Goal: Use online tool/utility: Utilize a website feature to perform a specific function

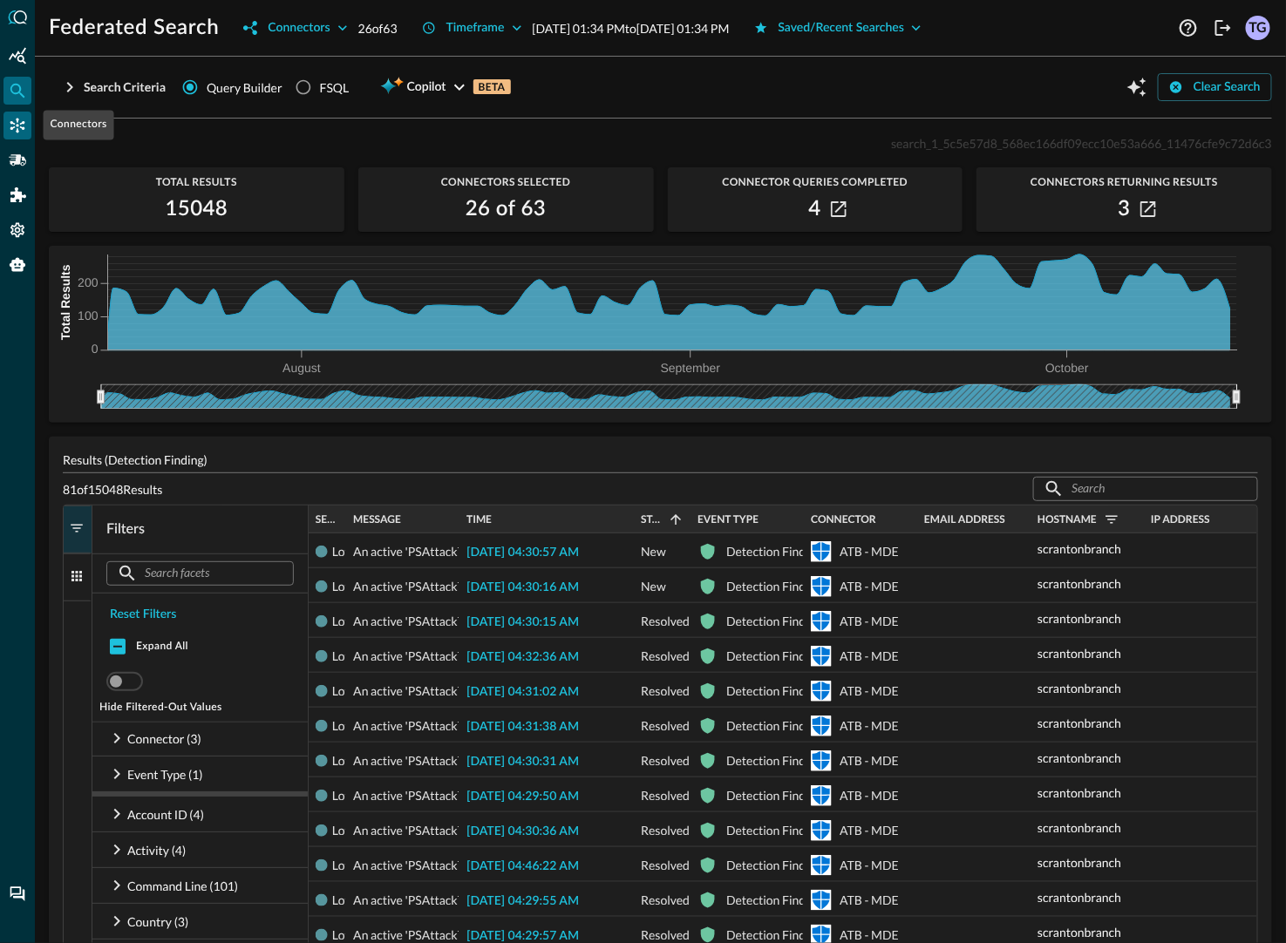
click at [20, 117] on icon "Connectors" at bounding box center [17, 125] width 17 height 17
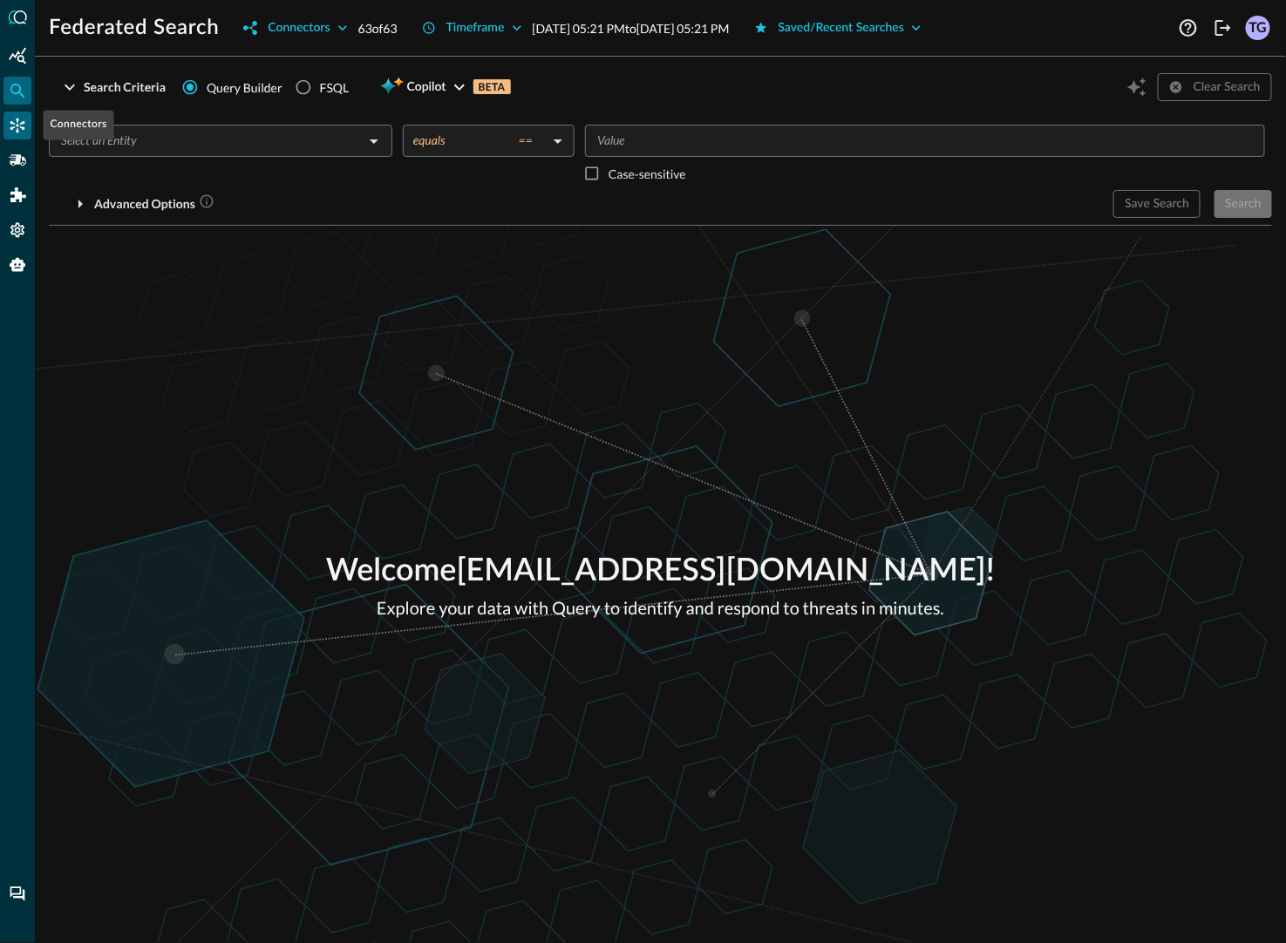
click at [21, 124] on icon "Connectors" at bounding box center [17, 126] width 15 height 15
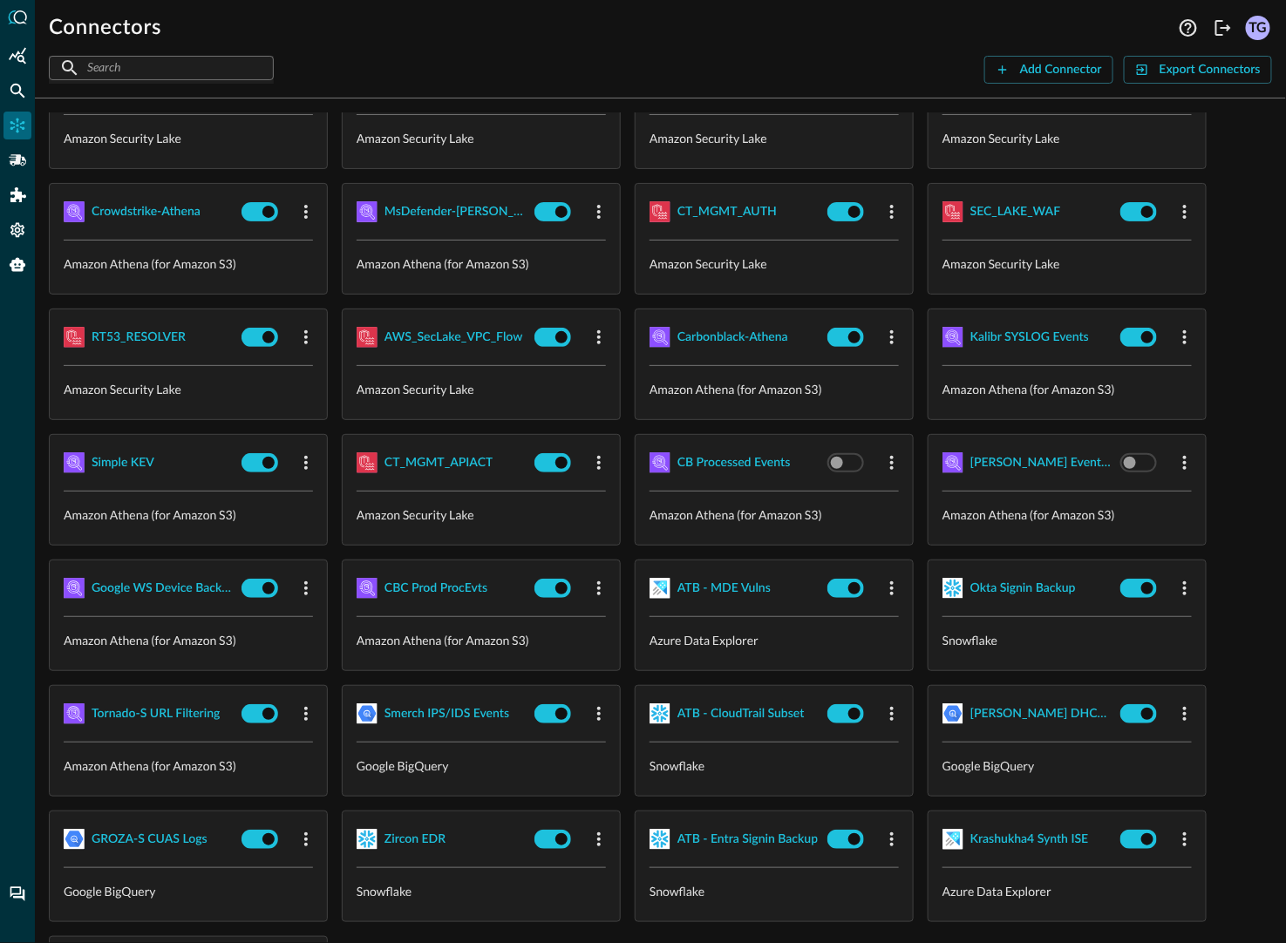
scroll to position [249, 0]
click at [418, 838] on div "Zircon EDR" at bounding box center [414, 841] width 61 height 22
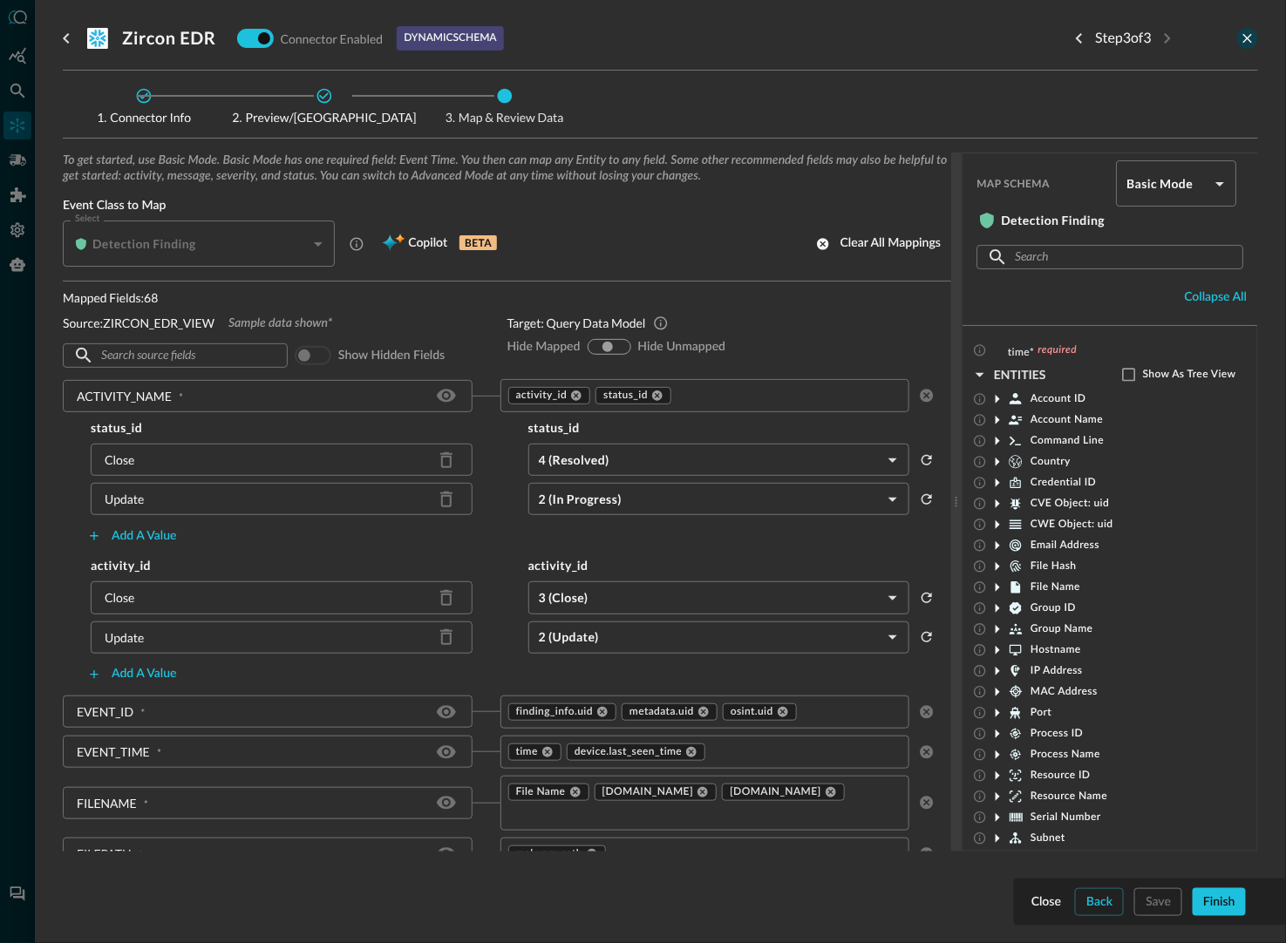
click at [1245, 38] on icon "close-drawer" at bounding box center [1247, 39] width 16 height 16
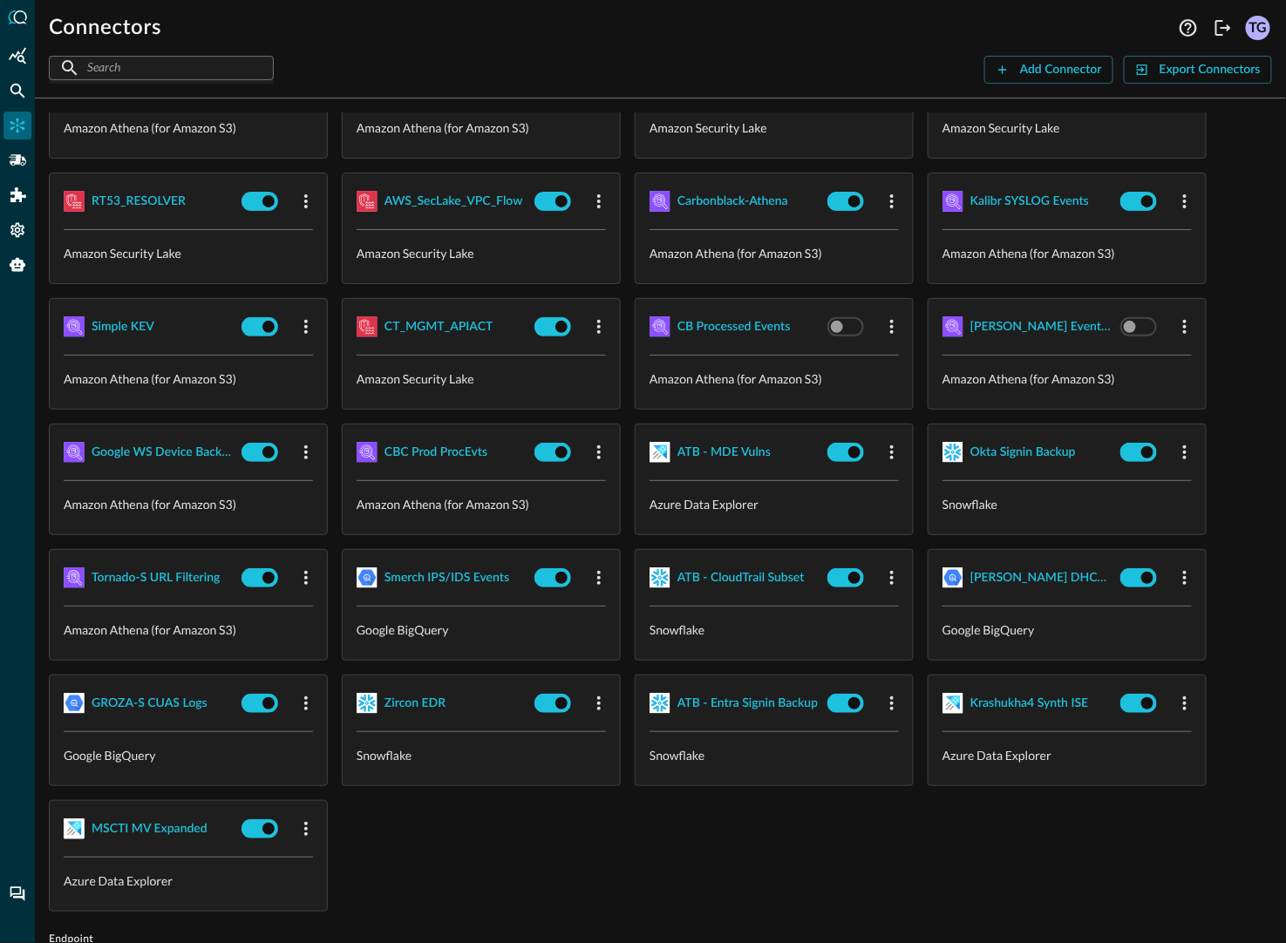
scroll to position [347, 0]
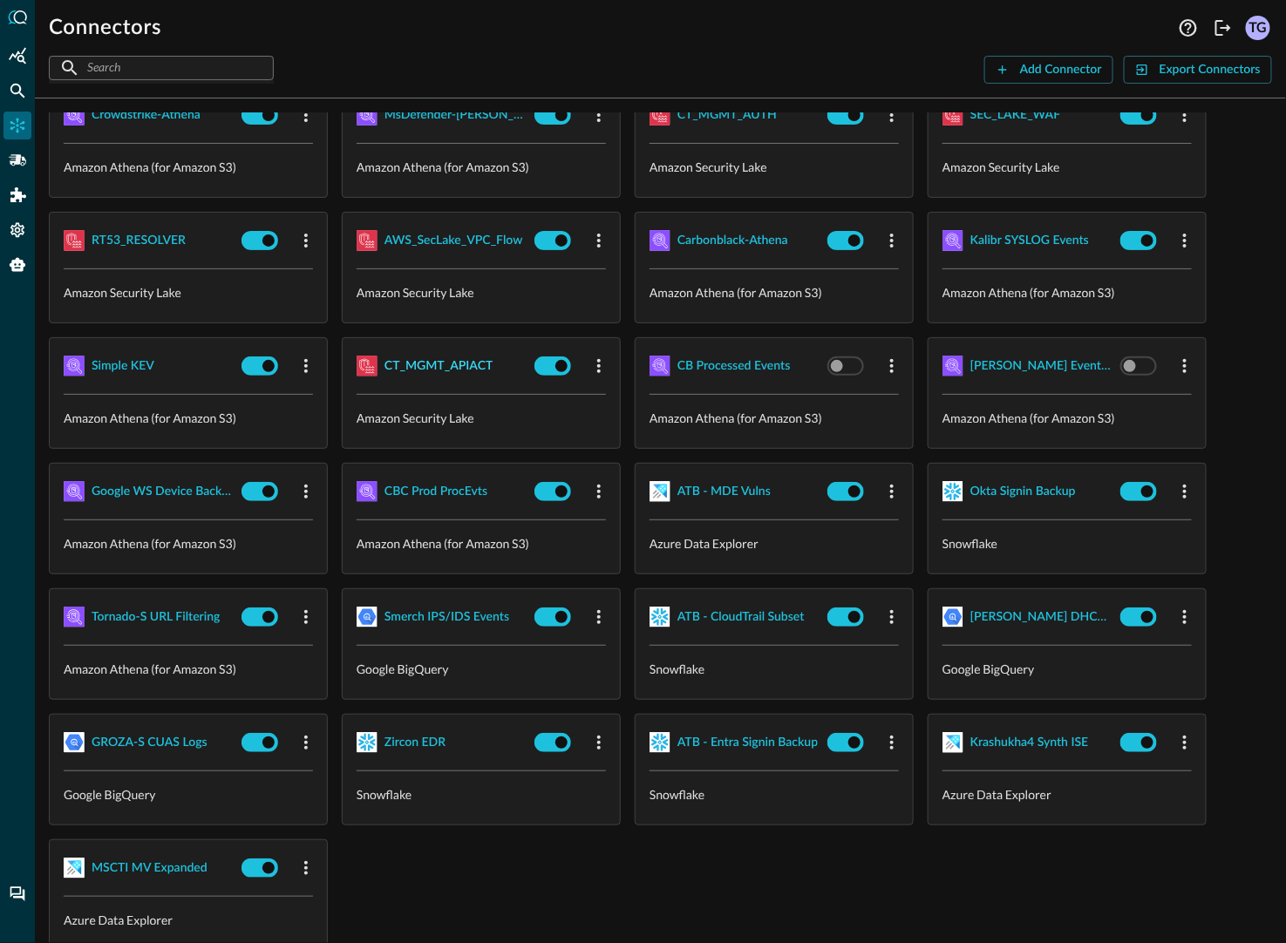
click at [464, 365] on div "CT_MGMT_APIACT" at bounding box center [438, 367] width 108 height 22
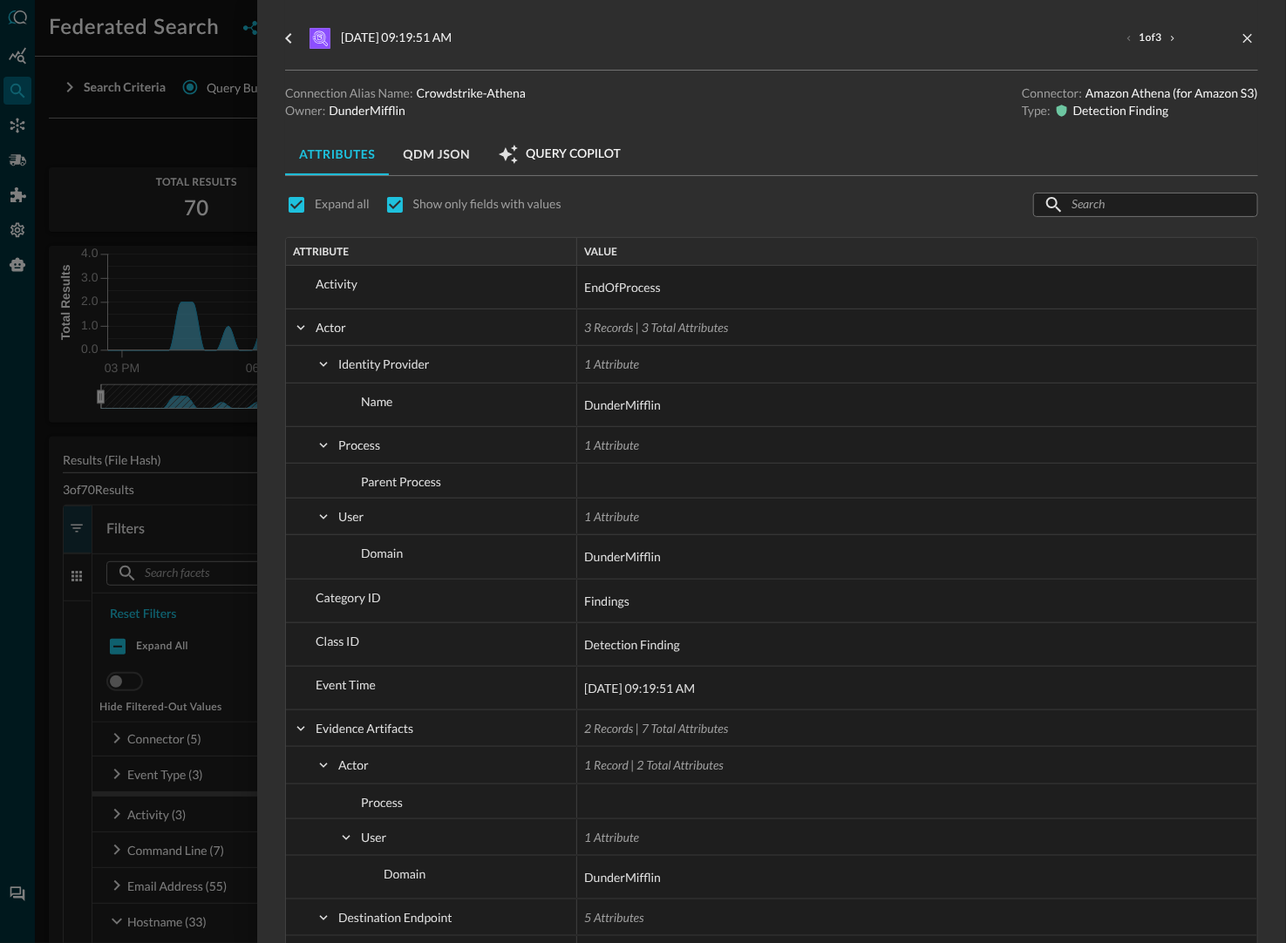
scroll to position [75, 0]
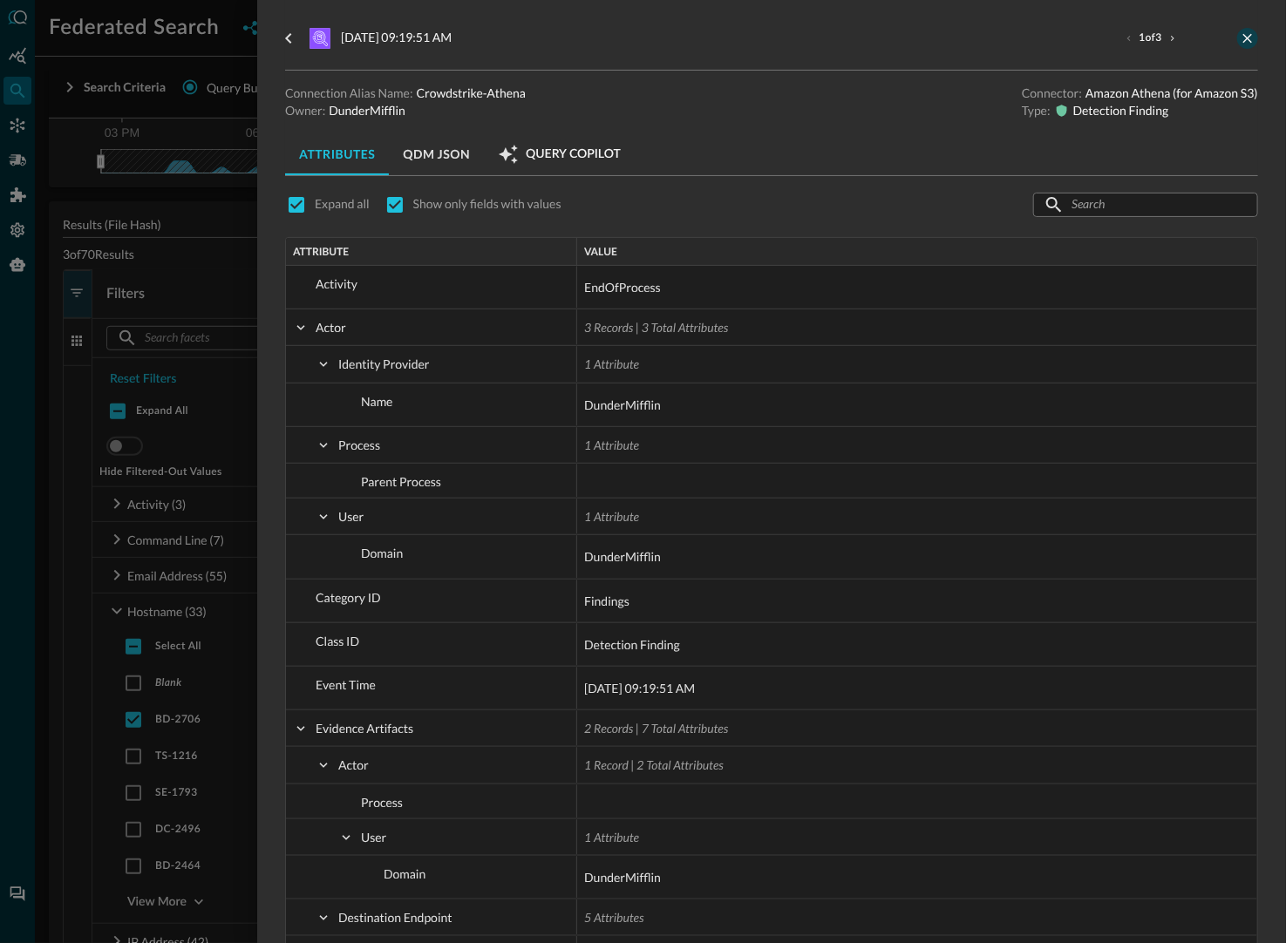
click at [1246, 40] on icon "close-drawer" at bounding box center [1247, 39] width 16 height 16
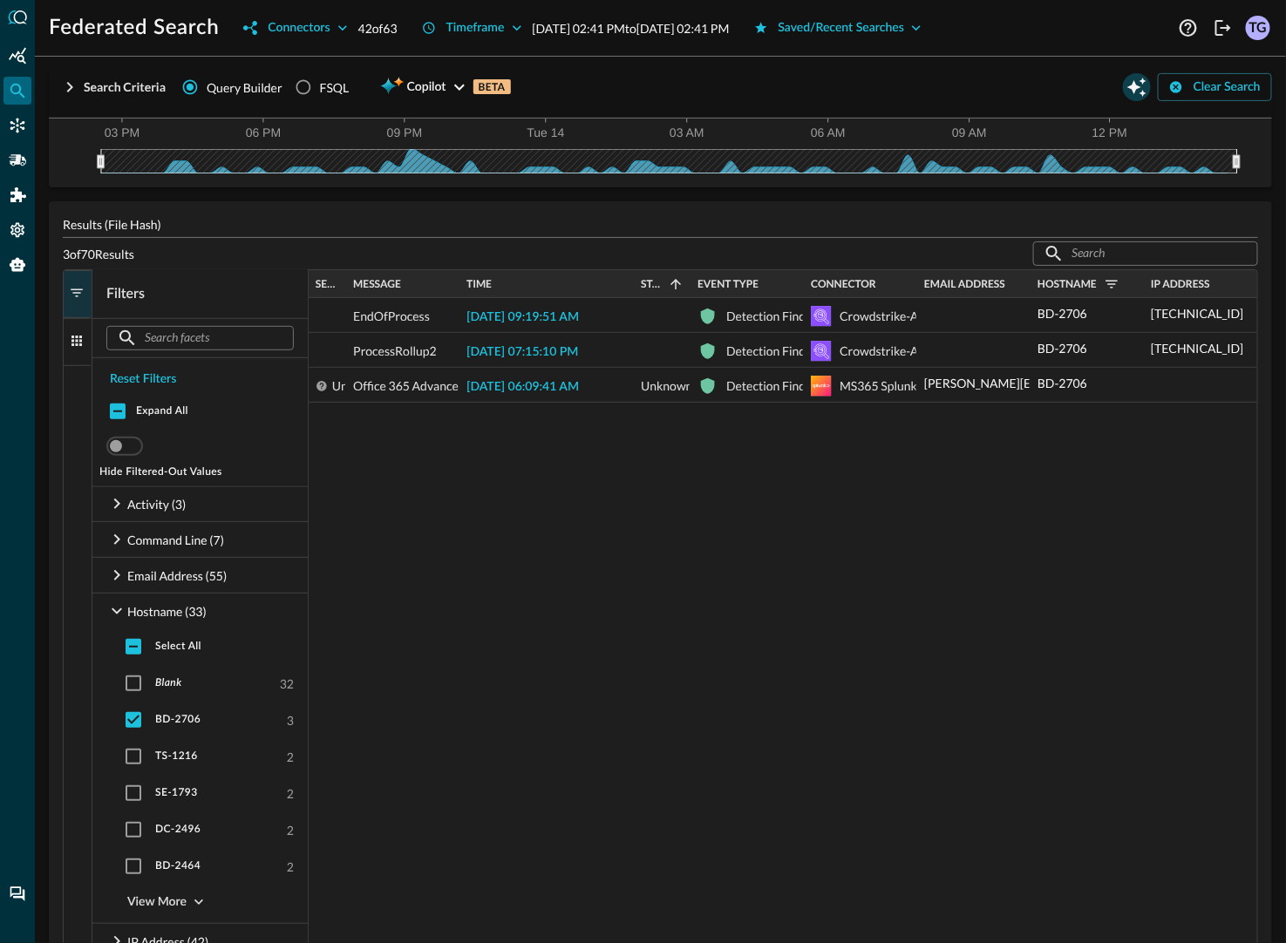
click at [1135, 88] on icon "Open Query Copilot" at bounding box center [1136, 87] width 19 height 19
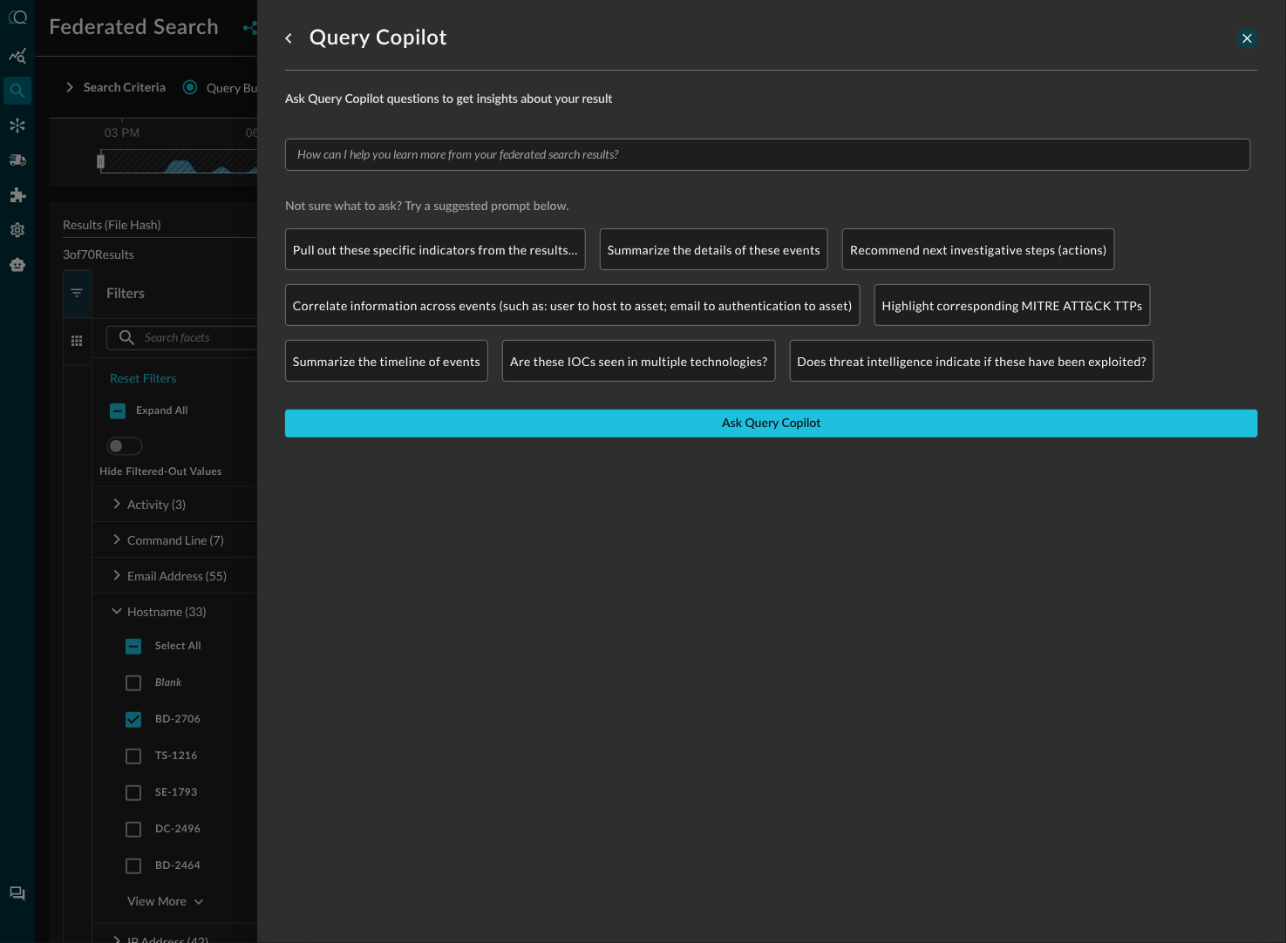
click at [1243, 43] on icon "close-drawer" at bounding box center [1247, 39] width 16 height 16
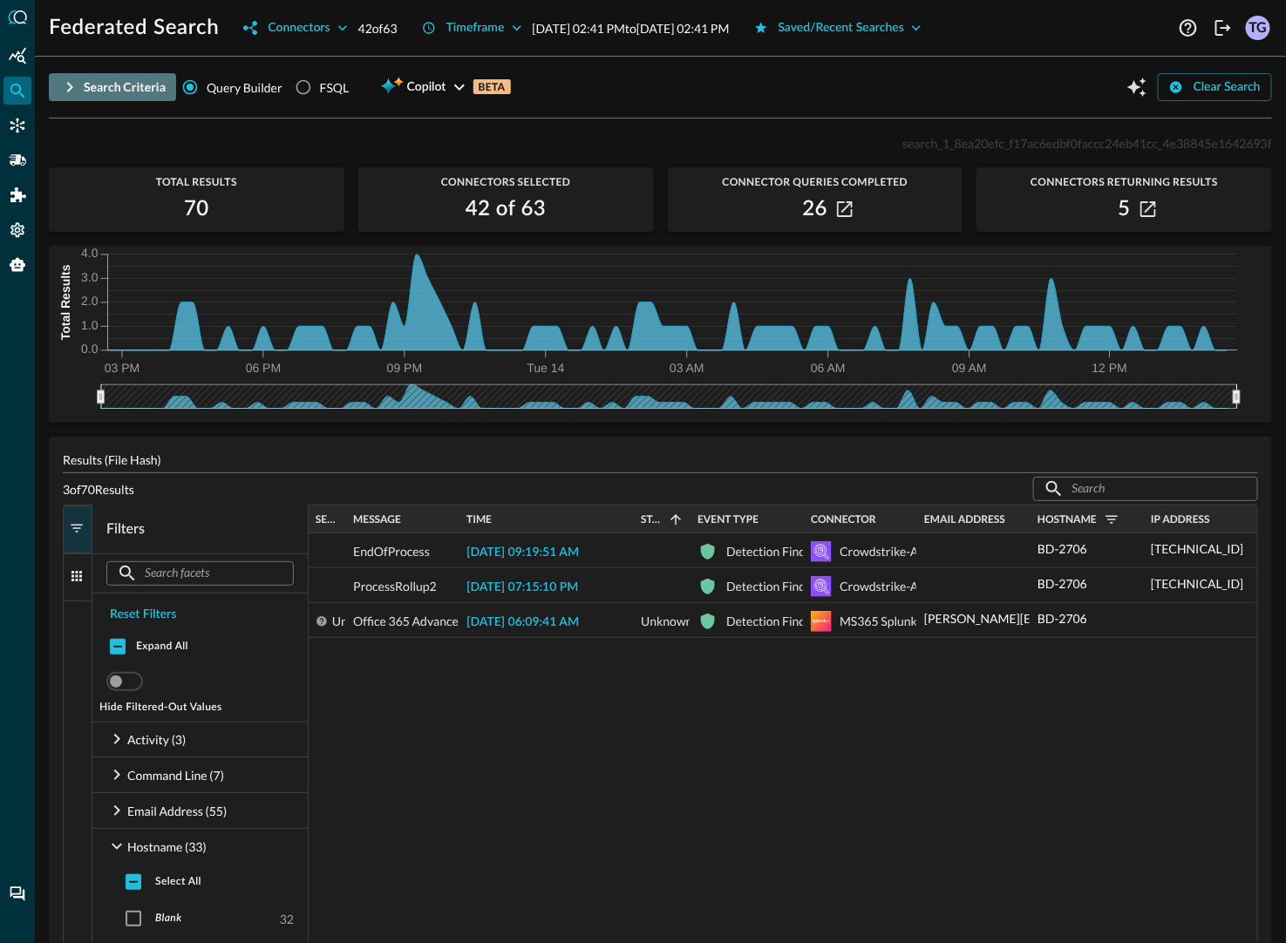
click at [70, 85] on icon "button" at bounding box center [70, 87] width 6 height 10
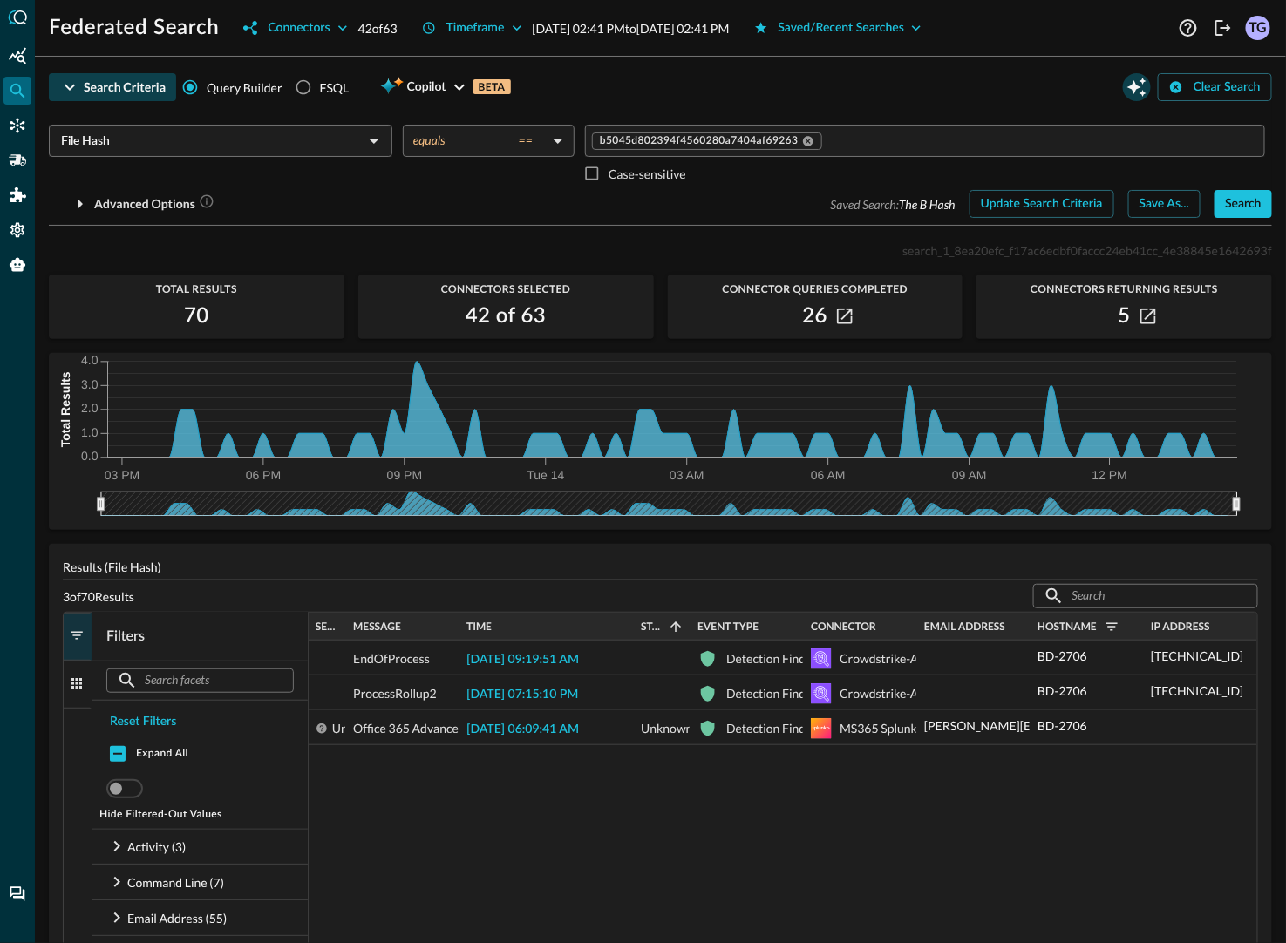
click at [1127, 92] on icon "Open Query Copilot" at bounding box center [1136, 87] width 21 height 21
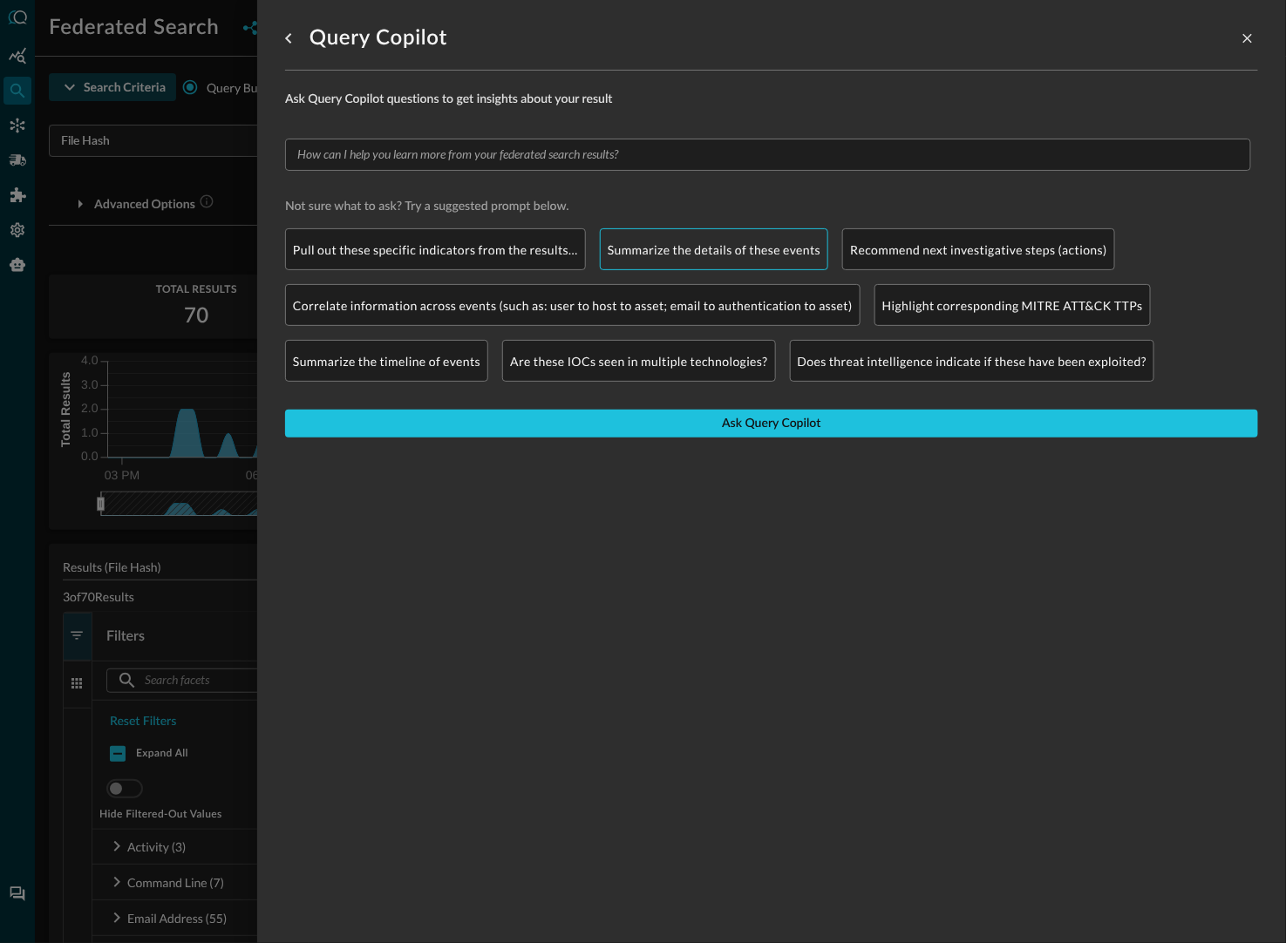
click at [699, 262] on div "Summarize the details of these events" at bounding box center [714, 249] width 229 height 42
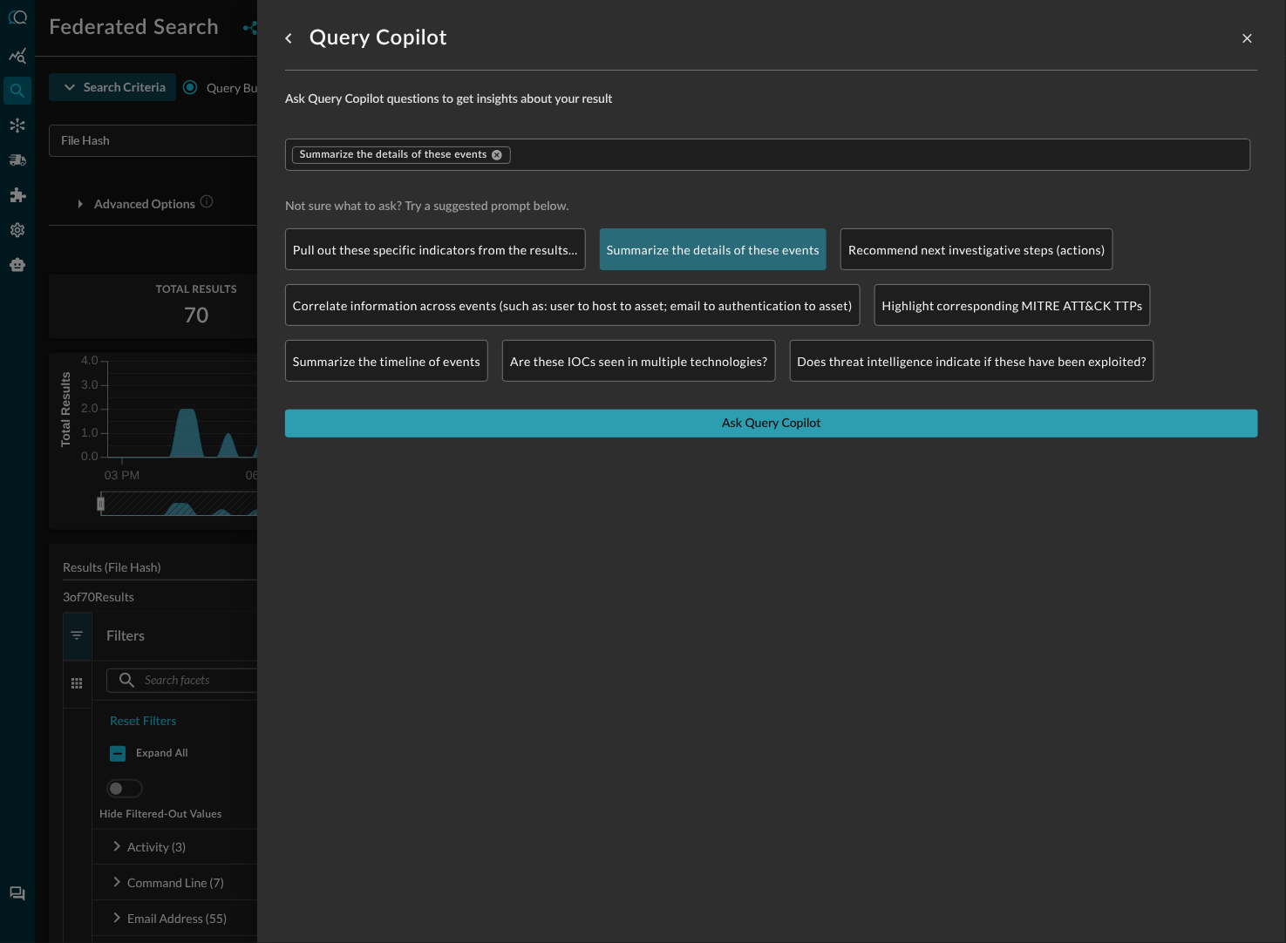
click at [767, 434] on button "Ask Query Copilot" at bounding box center [771, 424] width 973 height 28
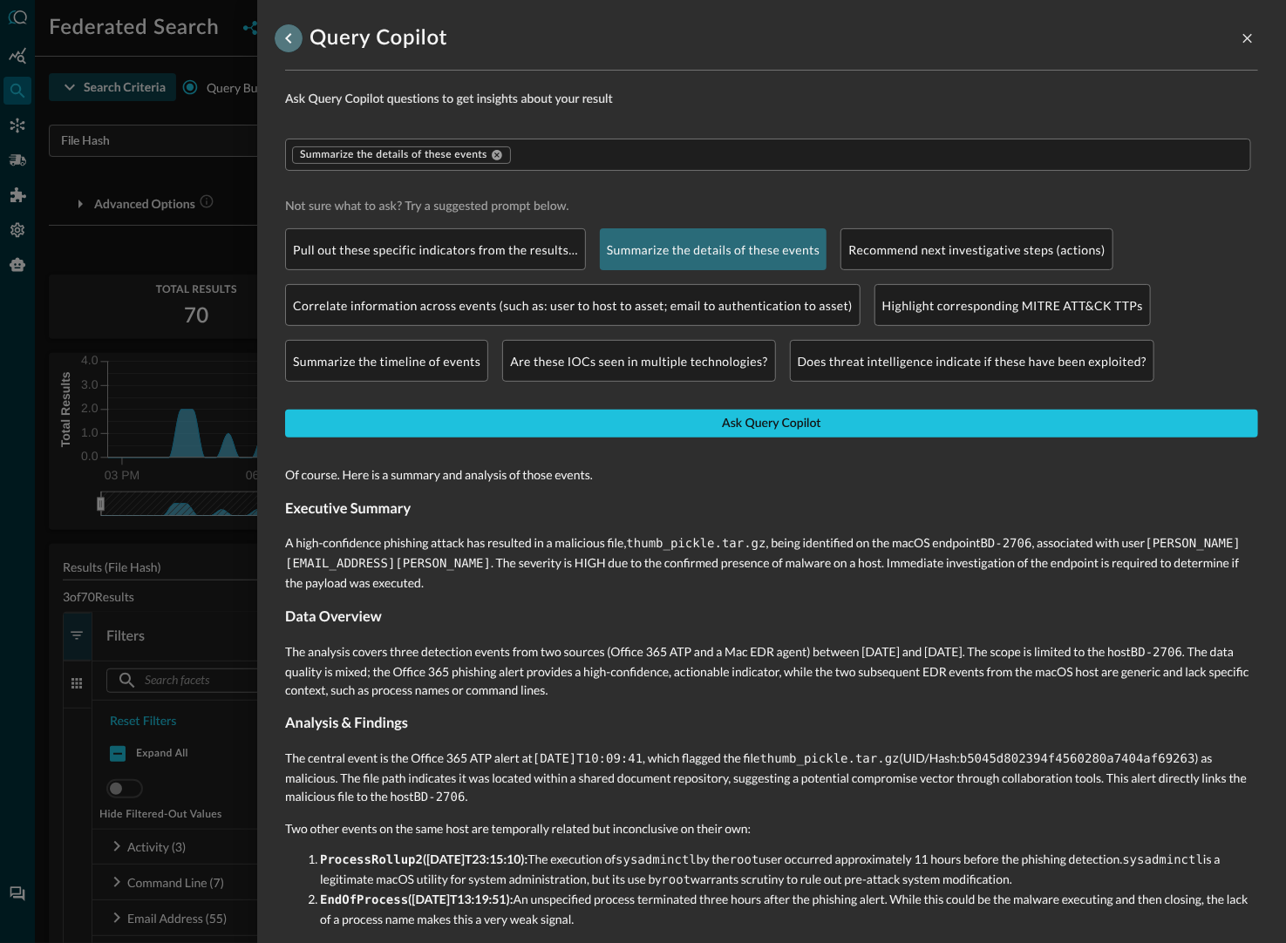
click at [294, 42] on icon "go back" at bounding box center [288, 38] width 21 height 21
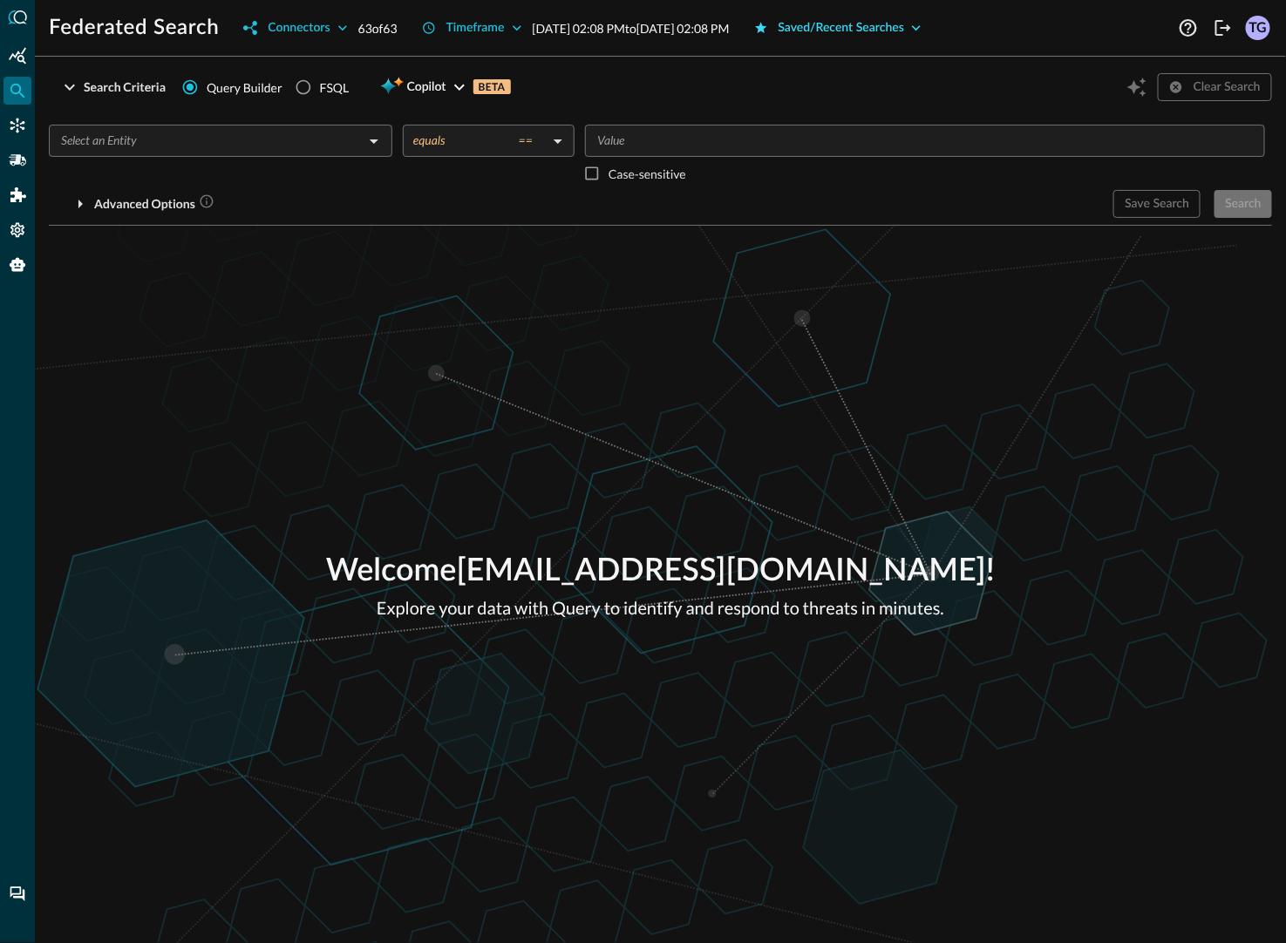
click at [897, 31] on button "Saved/Recent Searches" at bounding box center [837, 28] width 189 height 28
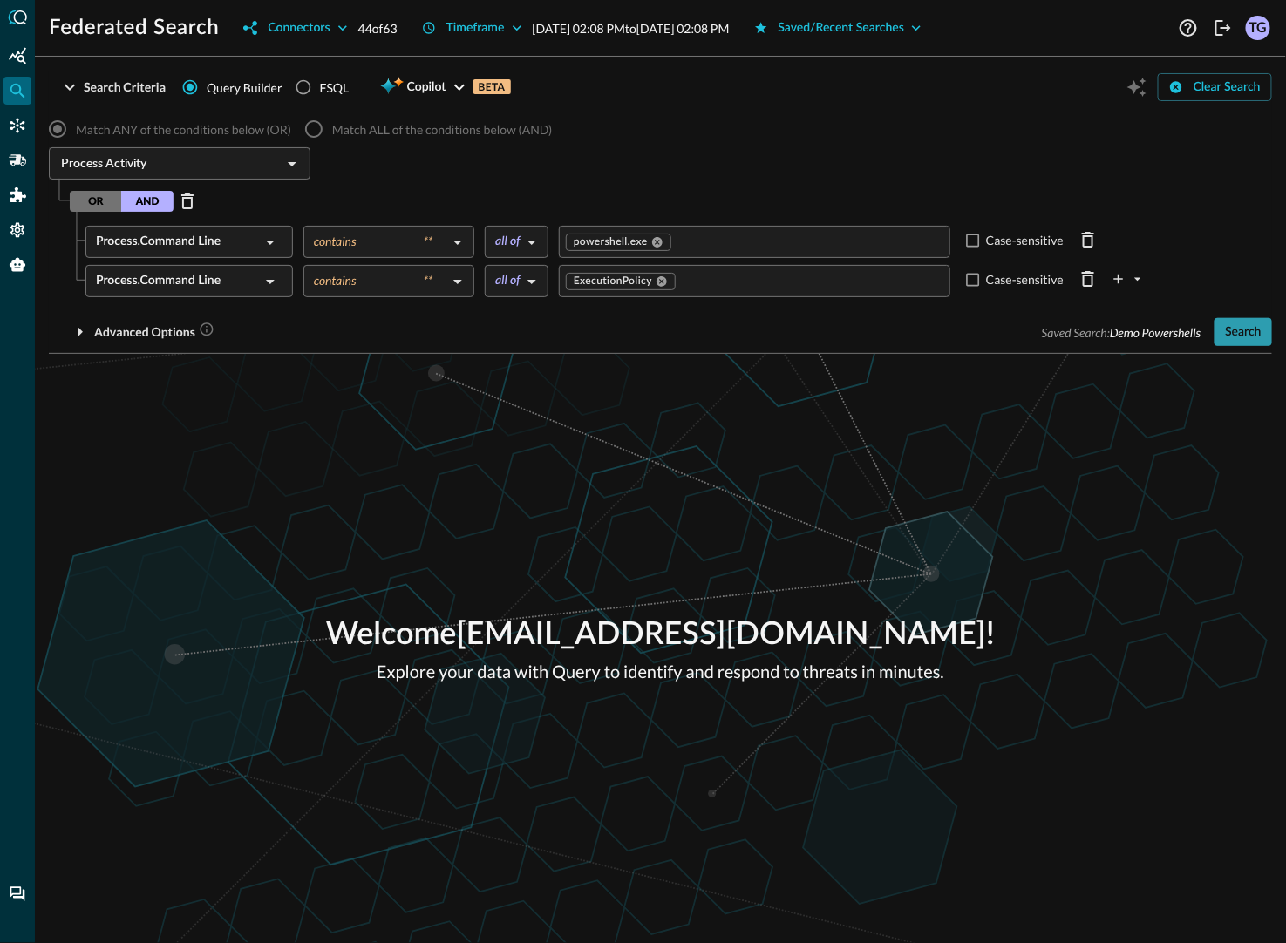
click at [1232, 328] on button "Search" at bounding box center [1243, 332] width 58 height 28
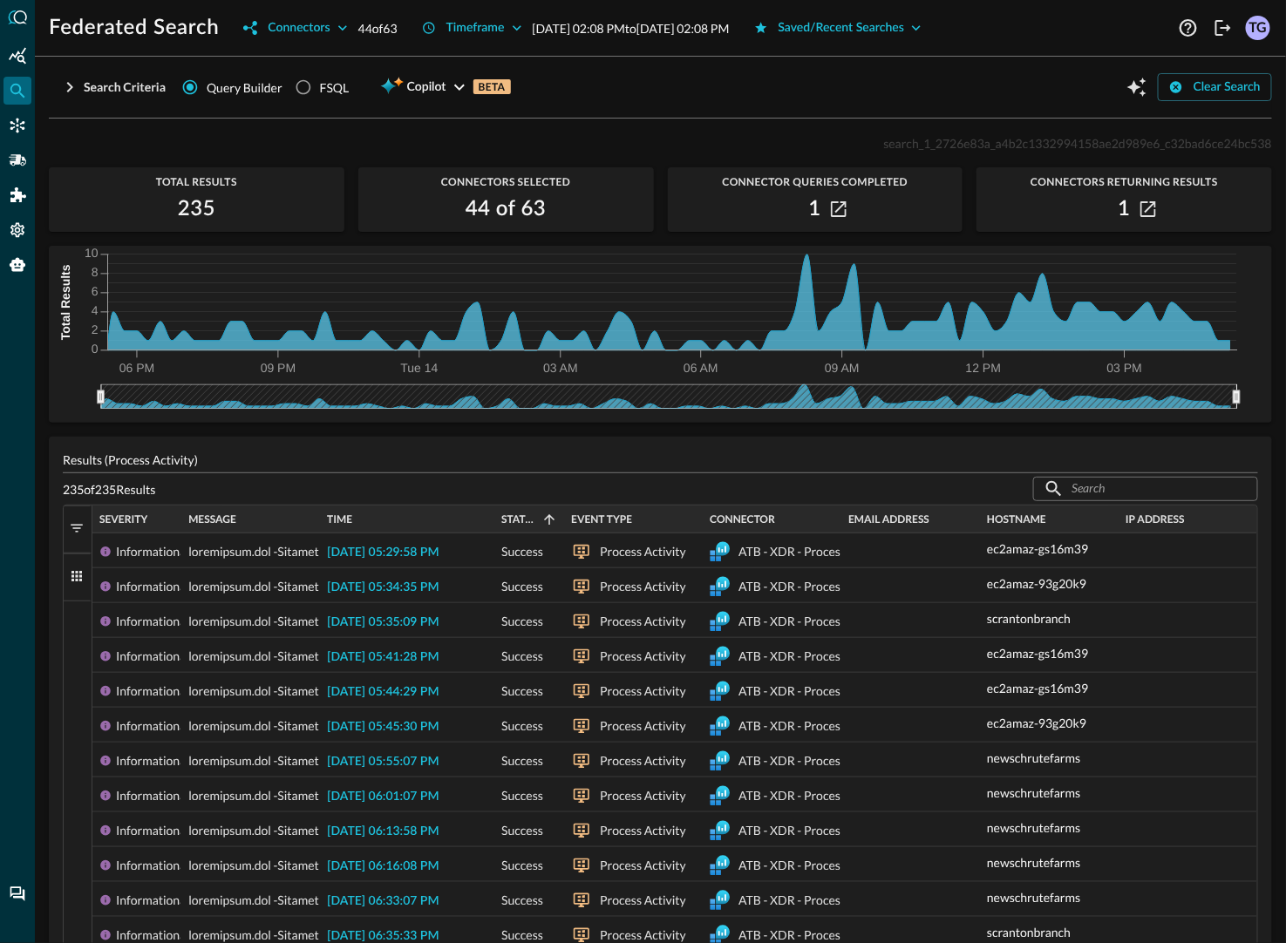
click at [1120, 78] on div "Search Criteria Query Builder FSQL Copilot BETA Clear Search" at bounding box center [660, 87] width 1223 height 33
click at [1139, 87] on icon "Open Query Copilot" at bounding box center [1136, 87] width 19 height 19
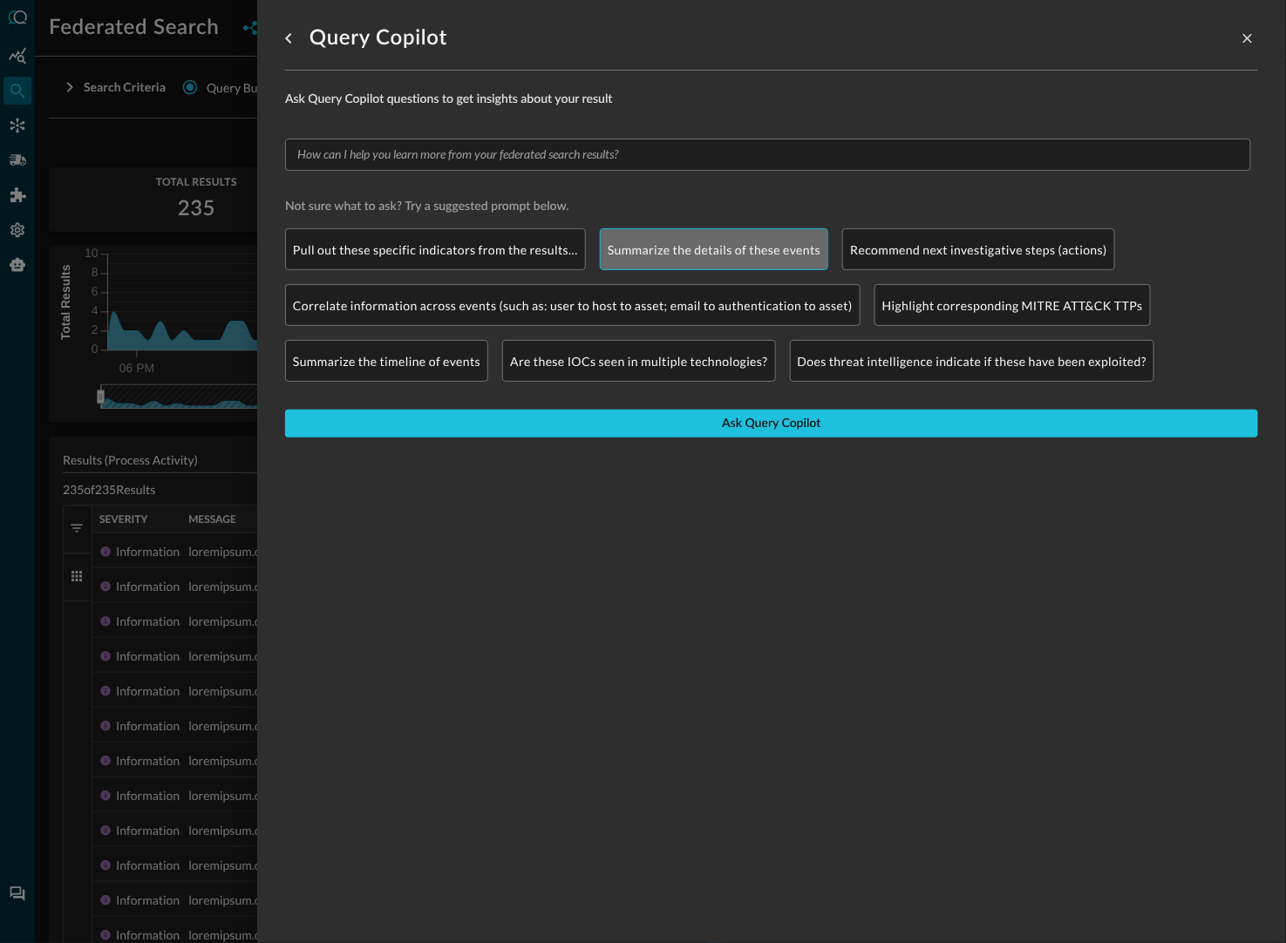
click at [742, 261] on div "Summarize the details of these events" at bounding box center [714, 249] width 229 height 42
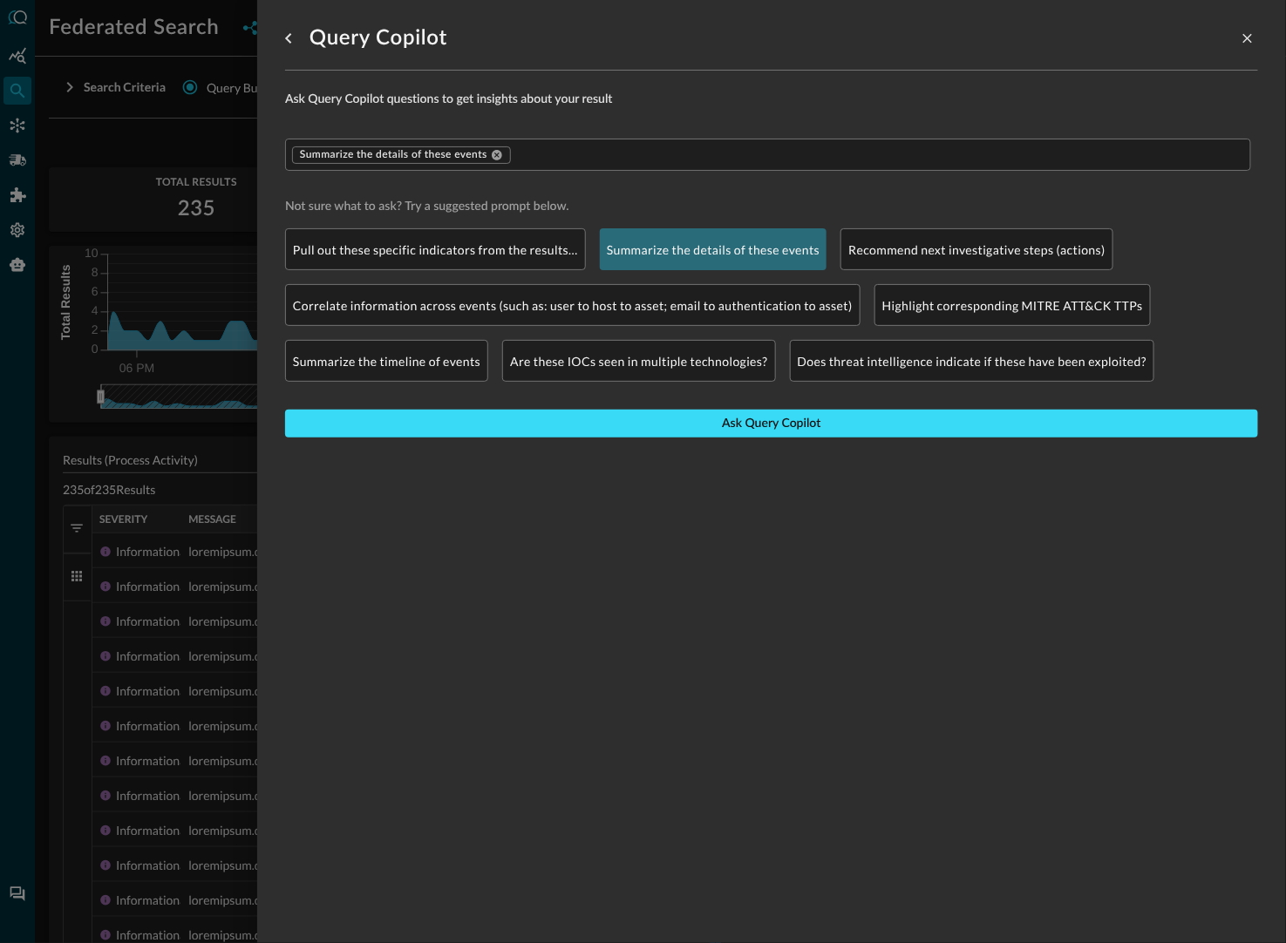
click at [723, 425] on button "Ask Query Copilot" at bounding box center [771, 424] width 973 height 28
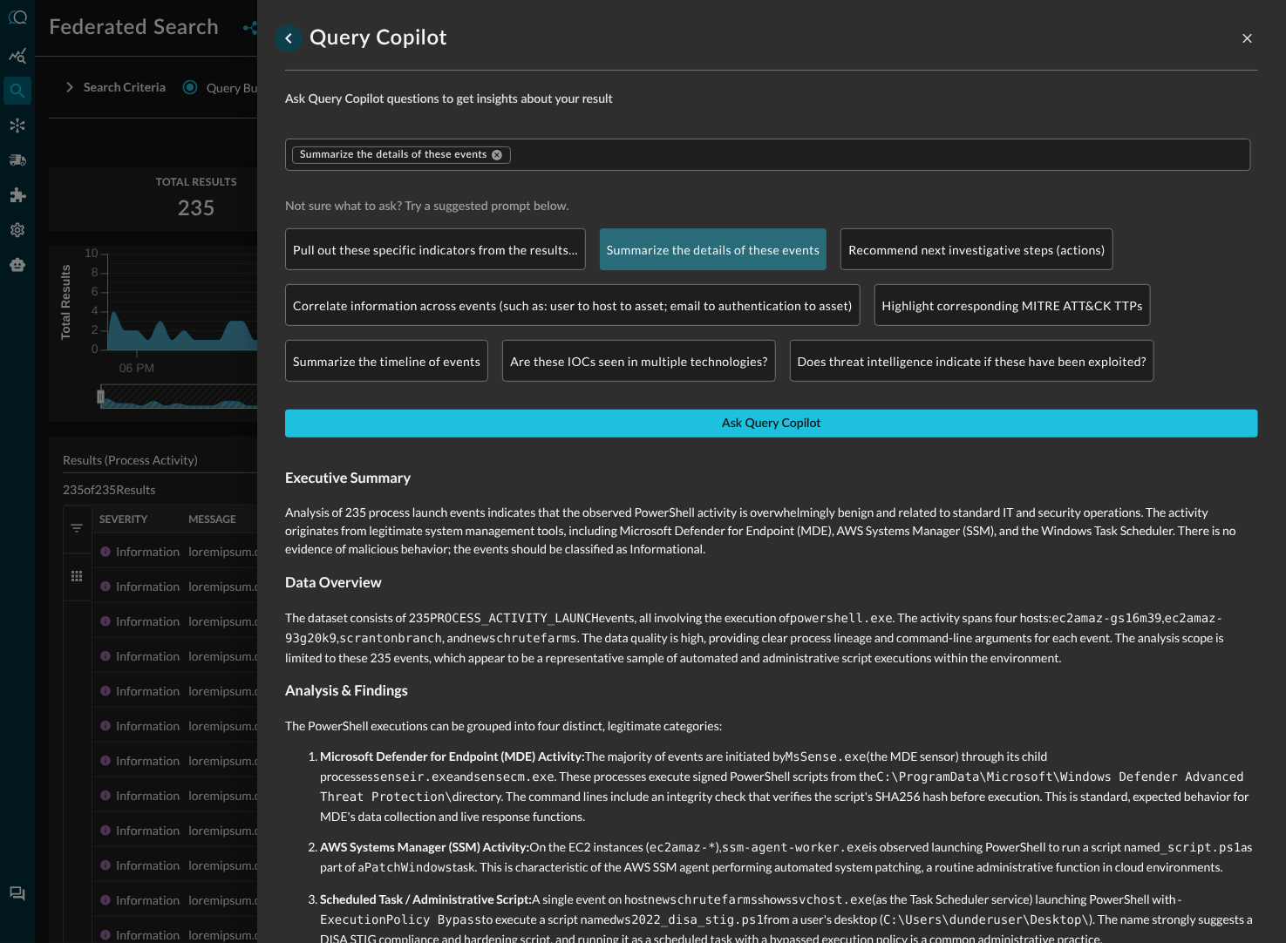
click at [287, 38] on icon "go back" at bounding box center [288, 38] width 6 height 10
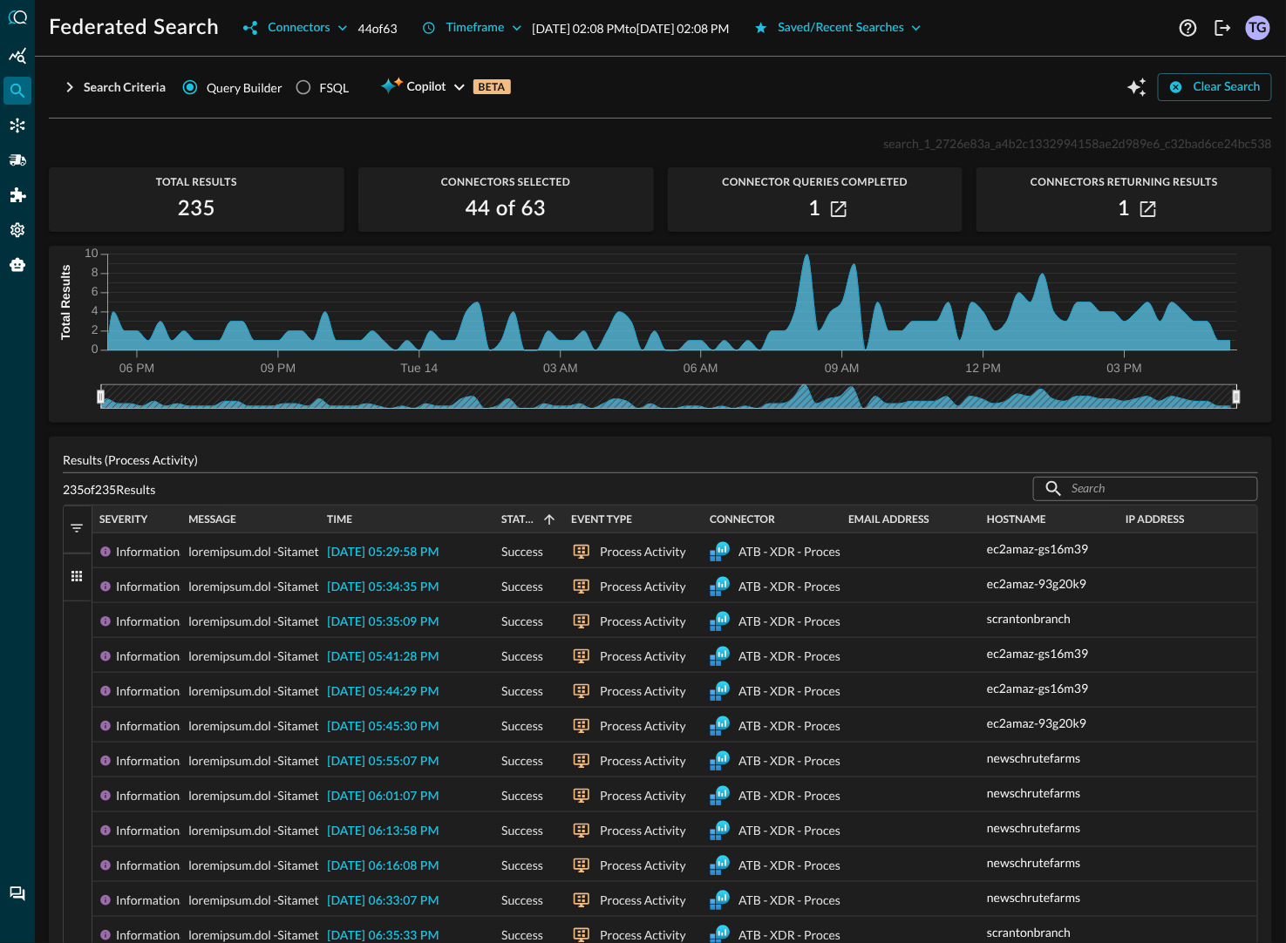
scroll to position [38, 0]
